Goal: Task Accomplishment & Management: Use online tool/utility

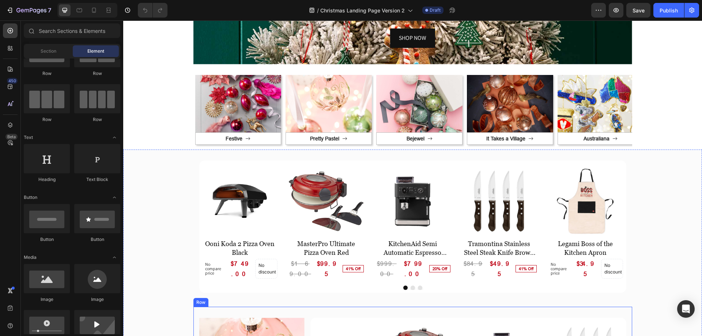
scroll to position [329, 0]
click at [317, 75] on img at bounding box center [329, 103] width 86 height 57
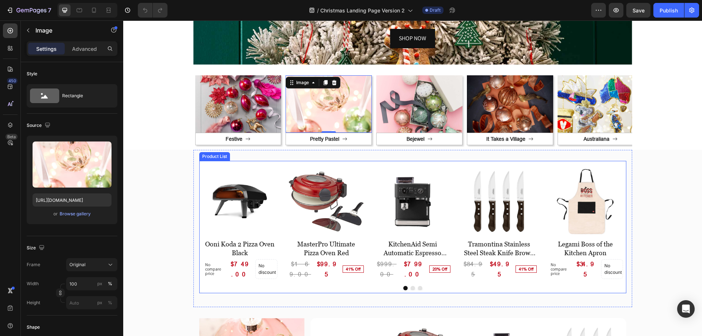
click at [412, 286] on div at bounding box center [412, 288] width 421 height 4
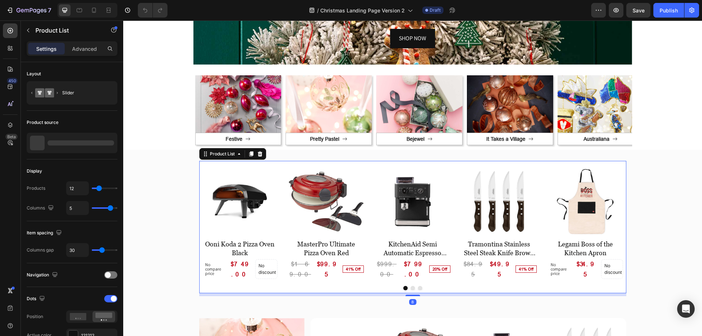
click at [411, 286] on button "Dot" at bounding box center [413, 288] width 4 height 4
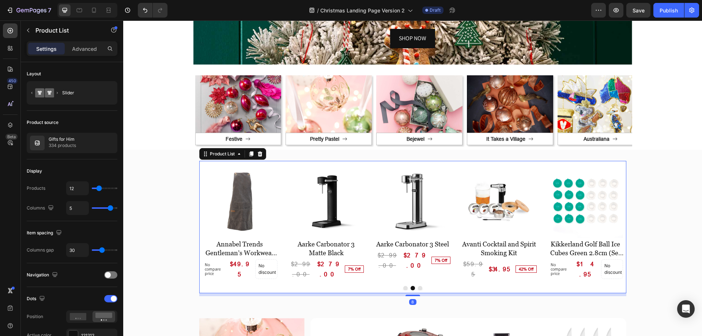
click at [422, 286] on div at bounding box center [412, 288] width 421 height 4
click at [418, 286] on button "Dot" at bounding box center [420, 288] width 4 height 4
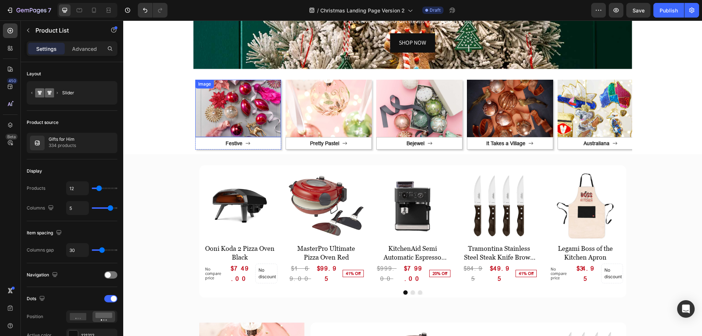
scroll to position [293, 0]
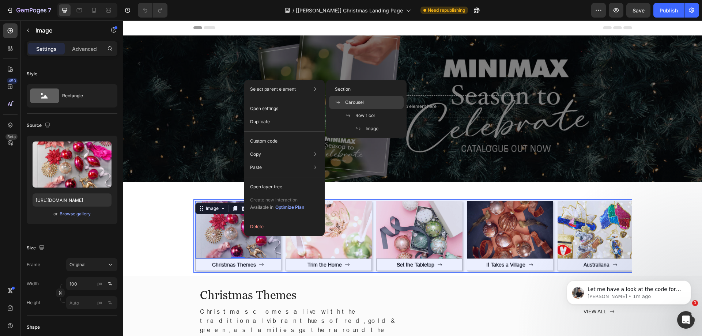
click at [353, 102] on span "Carousel" at bounding box center [354, 102] width 19 height 7
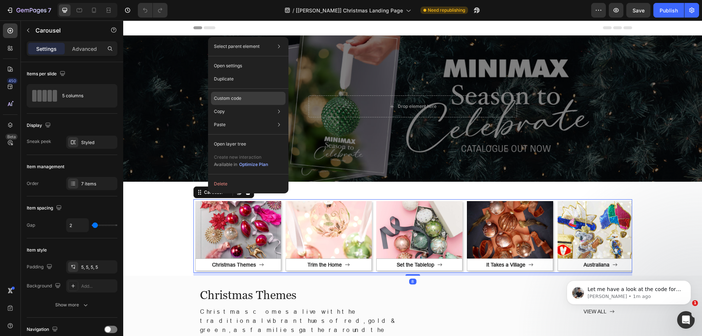
click at [226, 96] on p "Custom code" at bounding box center [227, 98] width 27 height 7
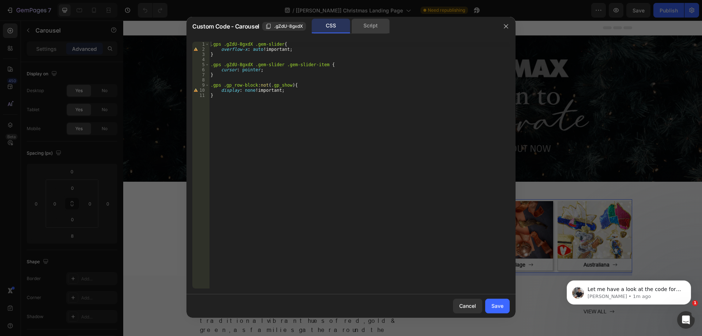
click at [374, 23] on div "Script" at bounding box center [370, 26] width 38 height 15
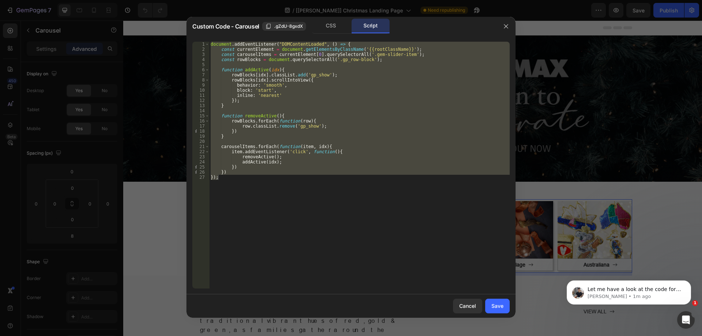
click at [365, 189] on div "document . addEventListener ( "DOMContentLoaded" , ( ) => { const currentElemen…" at bounding box center [359, 165] width 301 height 247
type textarea "});"
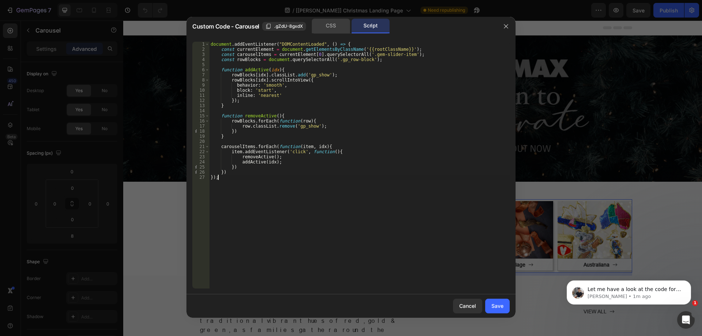
click at [328, 28] on div "CSS" at bounding box center [331, 26] width 38 height 15
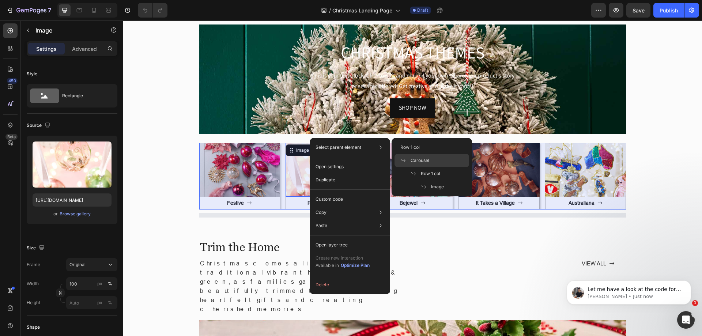
click at [423, 159] on span "Carousel" at bounding box center [420, 160] width 19 height 7
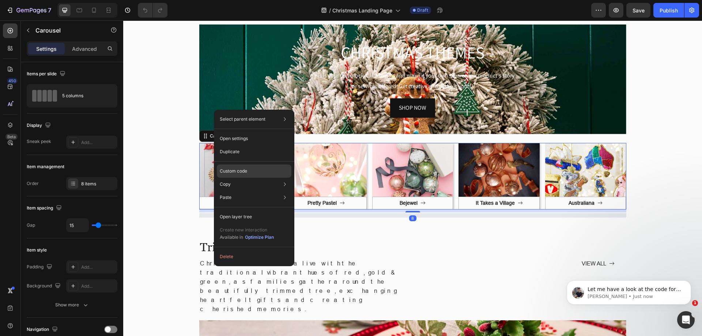
click at [248, 170] on div "Custom code" at bounding box center [254, 171] width 75 height 13
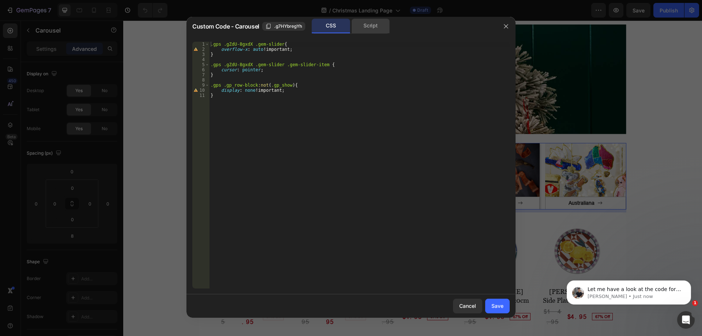
click at [372, 25] on div "Script" at bounding box center [370, 26] width 38 height 15
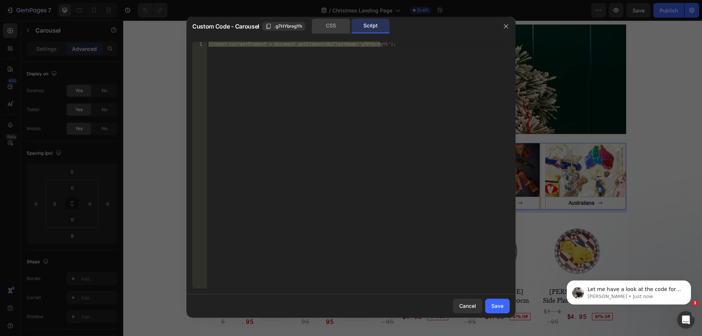
click at [338, 21] on div "CSS" at bounding box center [331, 26] width 38 height 15
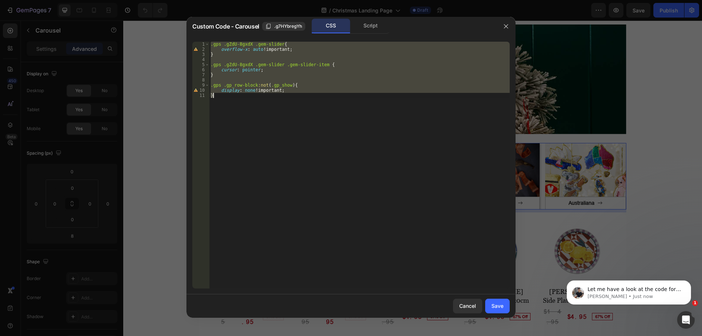
click at [408, 189] on div ".gps .gZdU-8gxdX .gem-slider { overflow-x : auto !important ; } .gps .gZdU-8gxd…" at bounding box center [359, 165] width 301 height 247
type textarea "}"
